Goal: Information Seeking & Learning: Understand process/instructions

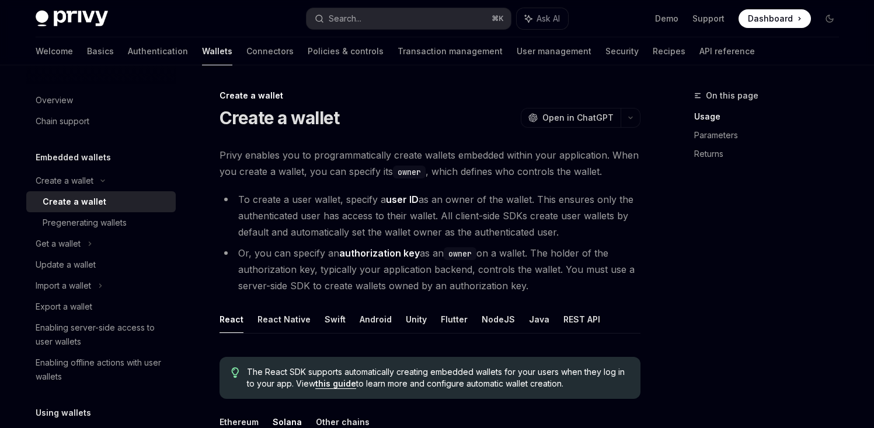
scroll to position [322, 0]
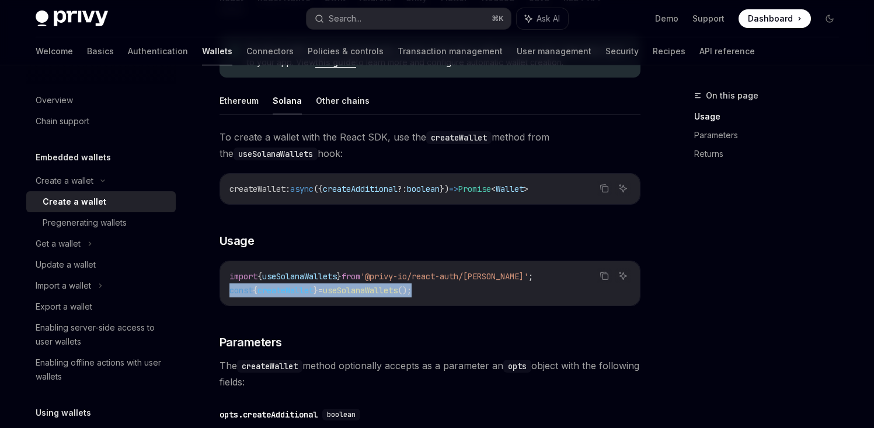
click at [87, 58] on link "Basics" at bounding box center [100, 51] width 27 height 28
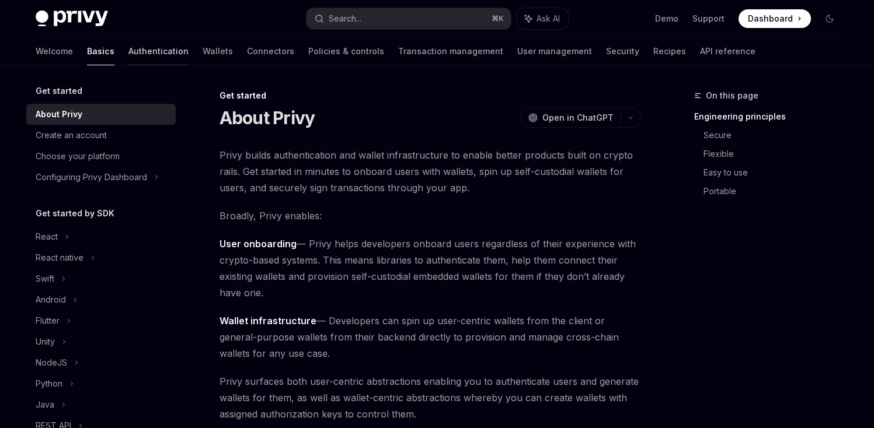
click at [128, 53] on link "Authentication" at bounding box center [158, 51] width 60 height 28
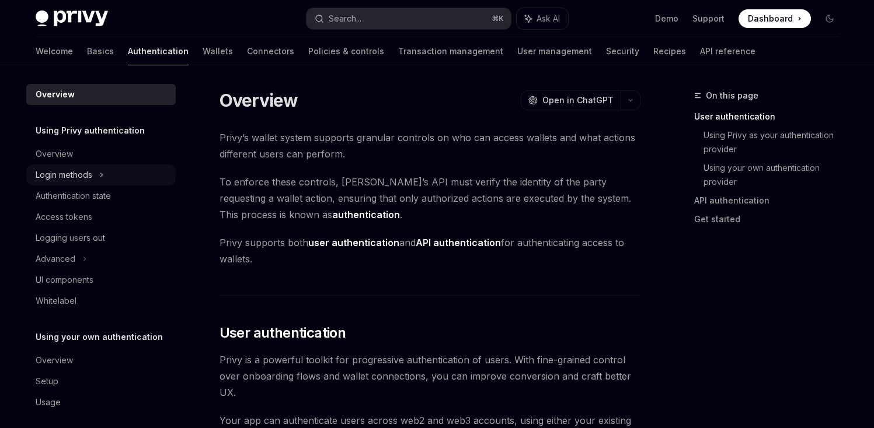
click at [61, 166] on div "Login methods" at bounding box center [100, 175] width 149 height 21
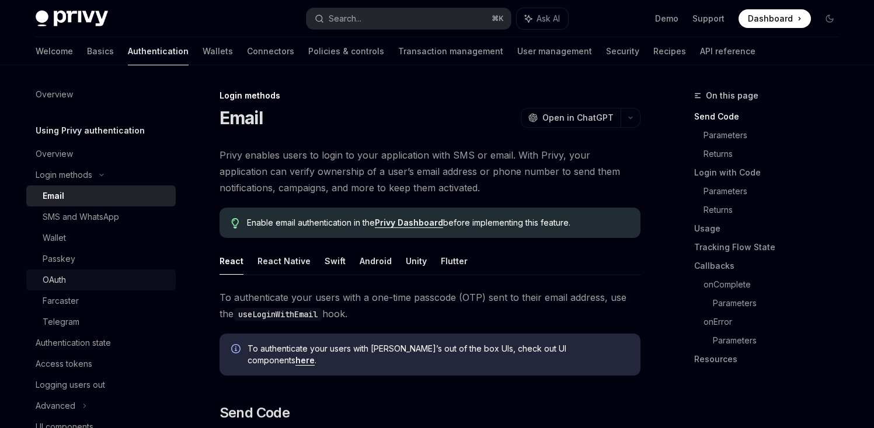
click at [75, 281] on div "OAuth" at bounding box center [106, 280] width 126 height 14
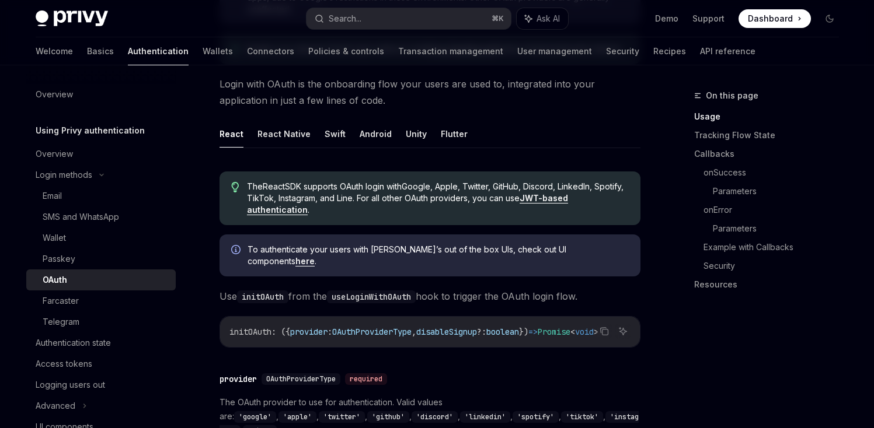
scroll to position [238, 0]
click at [451, 135] on button "Flutter" at bounding box center [454, 133] width 27 height 27
type textarea "*"
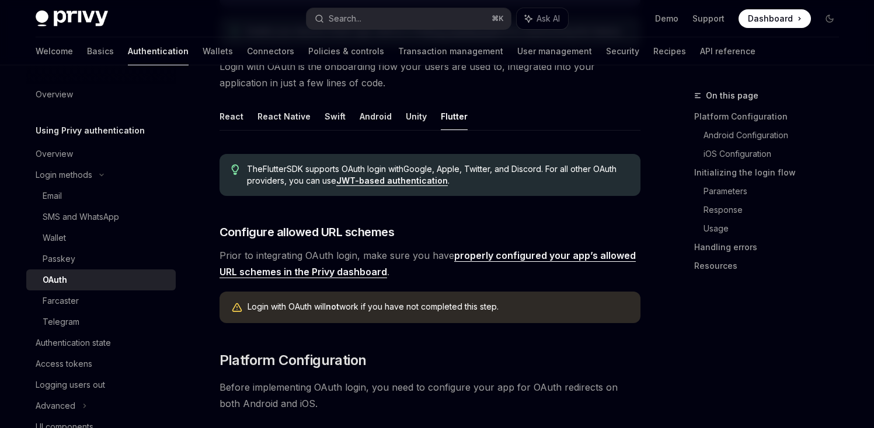
scroll to position [279, 0]
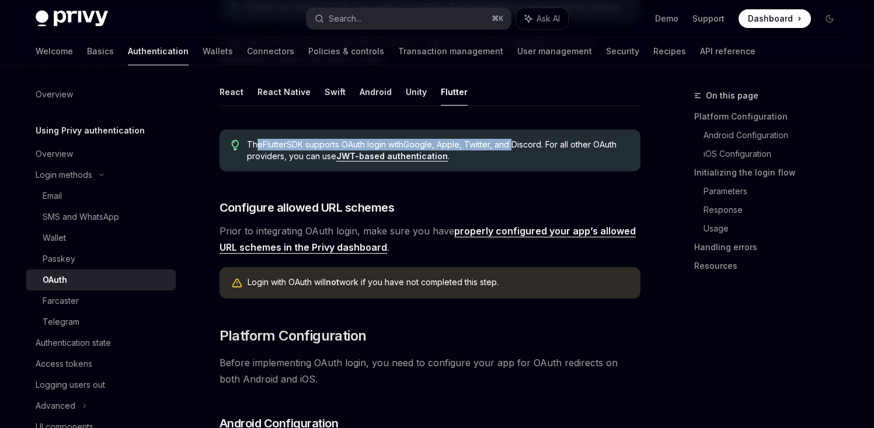
drag, startPoint x: 256, startPoint y: 141, endPoint x: 524, endPoint y: 140, distance: 268.0
click at [524, 140] on span "The Flutter SDK supports OAuth login with Google, Apple, Twitter, and Discord .…" at bounding box center [437, 150] width 381 height 23
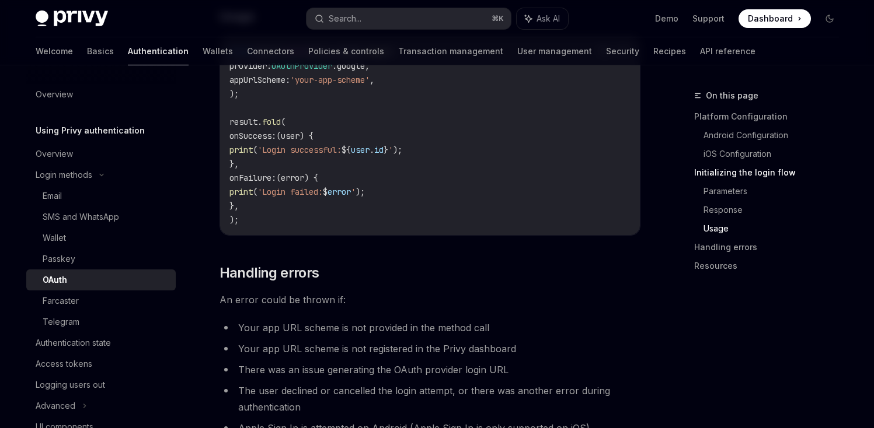
scroll to position [1642, 0]
